Goal: Information Seeking & Learning: Learn about a topic

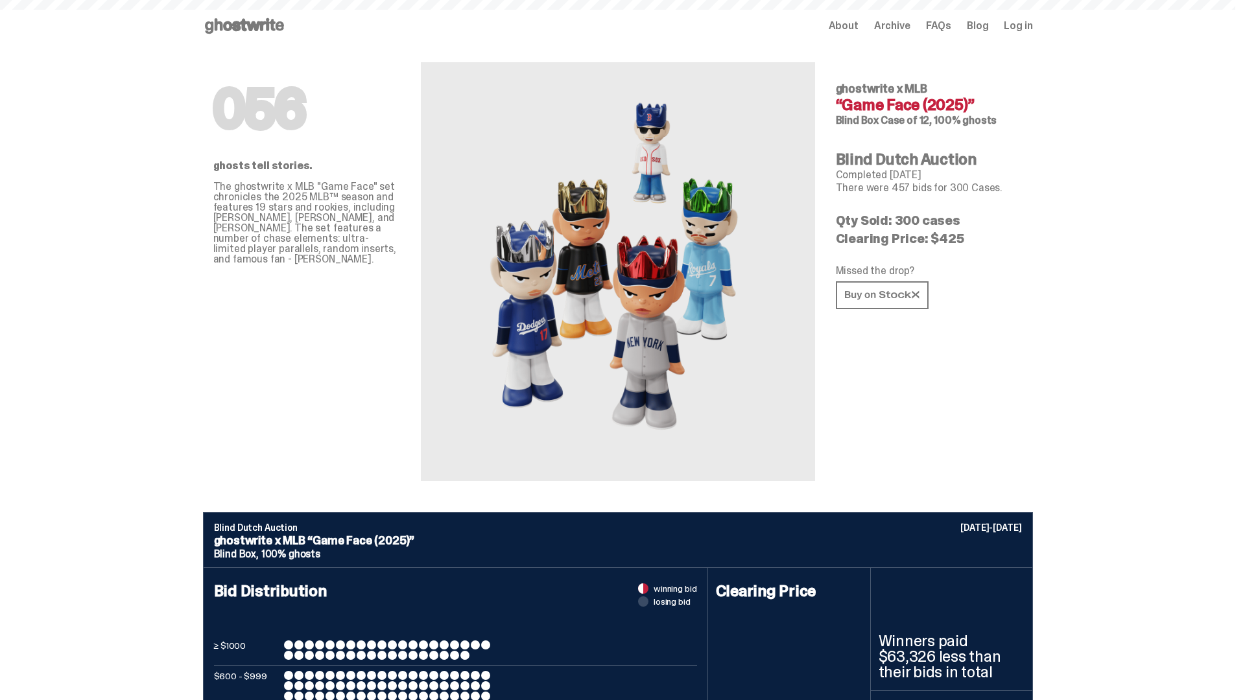
scroll to position [630, 0]
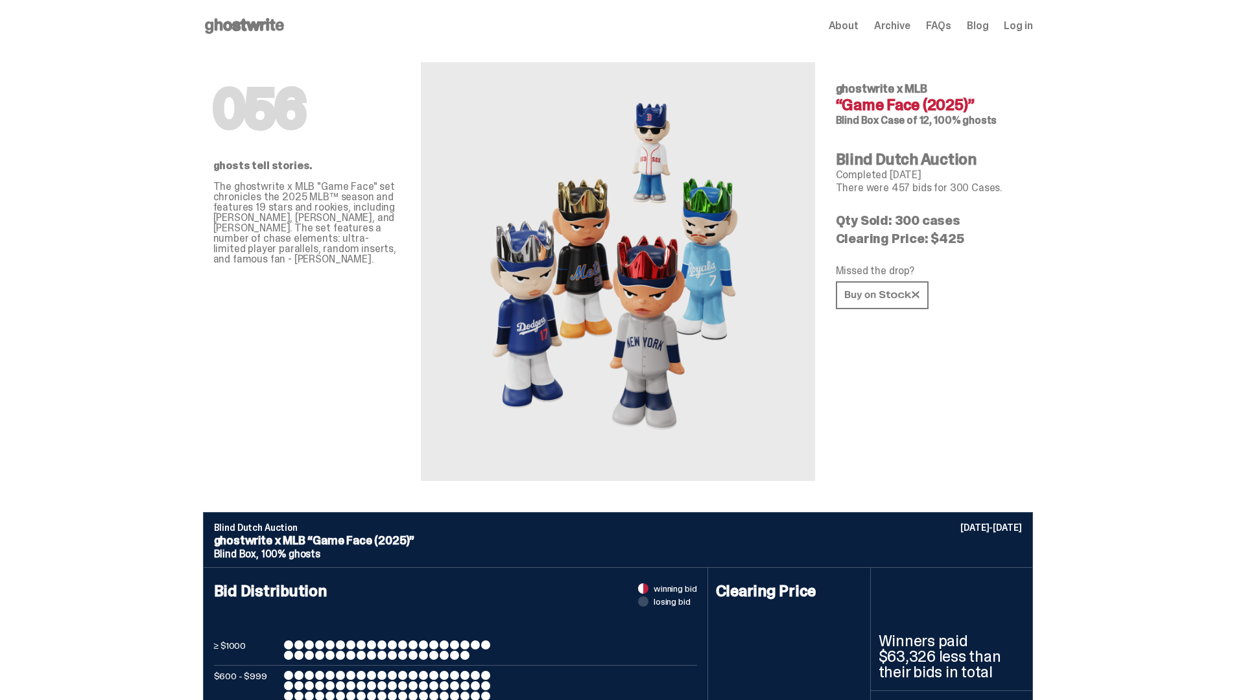
scroll to position [630, 0]
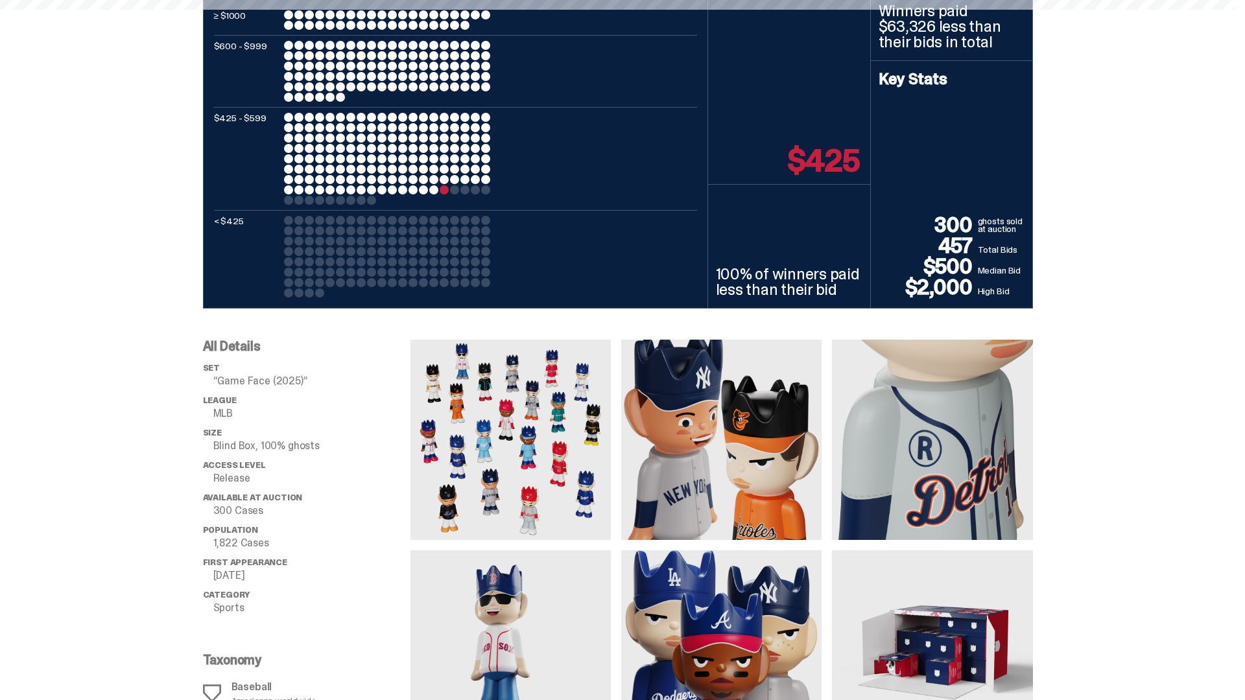
scroll to position [4300, 0]
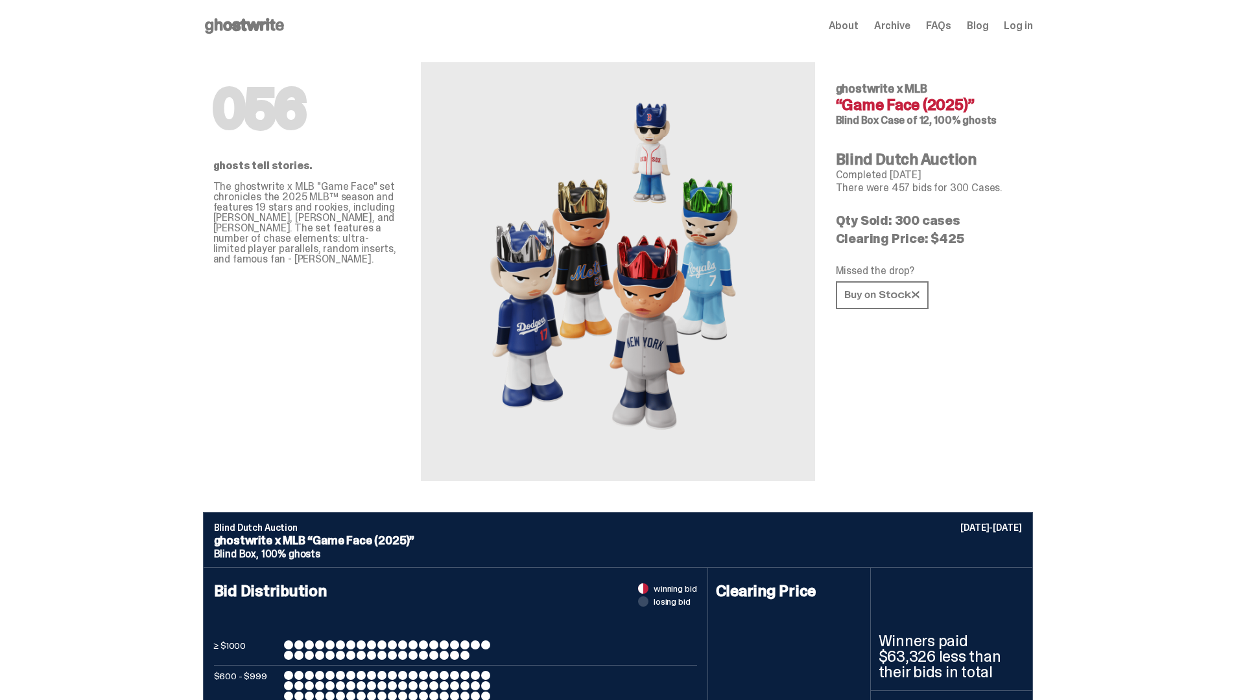
scroll to position [4300, 0]
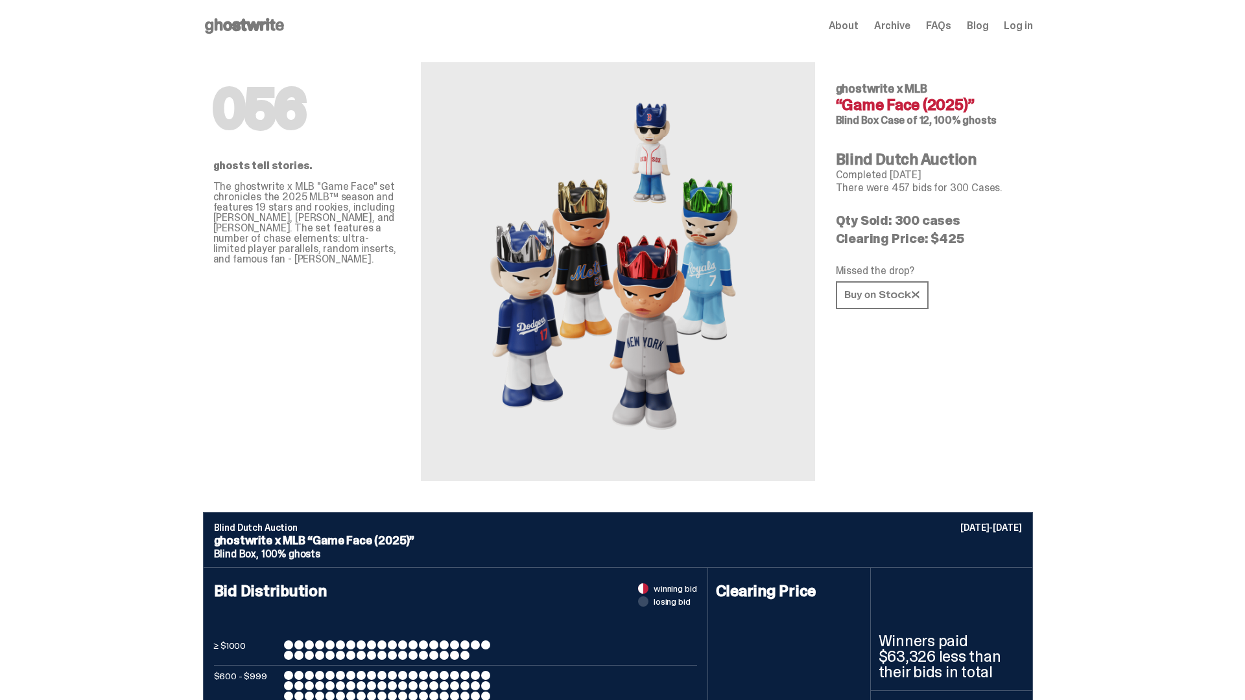
scroll to position [4300, 0]
